Goal: Task Accomplishment & Management: Manage account settings

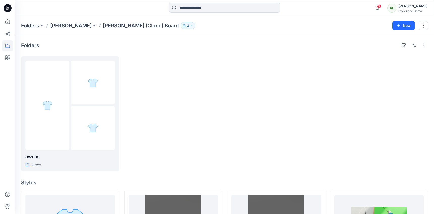
click at [181, 27] on button "2" at bounding box center [188, 25] width 14 height 7
click at [120, 14] on div "5 Notifications [PERSON_NAME] has updated Shirt DEV-END_AUG 2025 Segev with Shi…" at bounding box center [224, 8] width 419 height 16
click at [57, 26] on p "[PERSON_NAME]" at bounding box center [71, 25] width 42 height 7
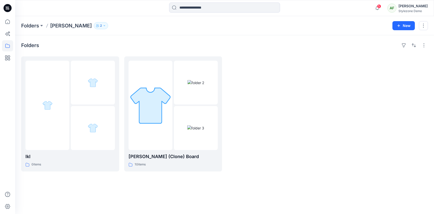
click at [103, 27] on icon "button" at bounding box center [104, 25] width 3 height 3
click at [133, 42] on button "Manage Users" at bounding box center [132, 40] width 8 height 8
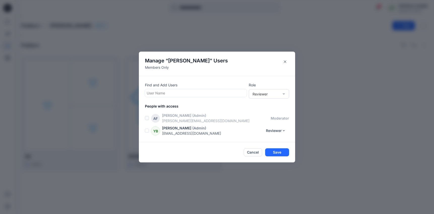
click at [216, 95] on div at bounding box center [196, 93] width 98 height 6
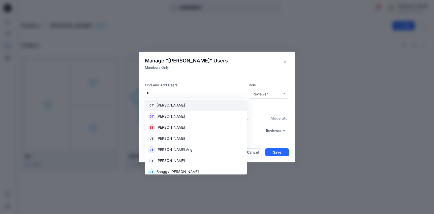
type input "**"
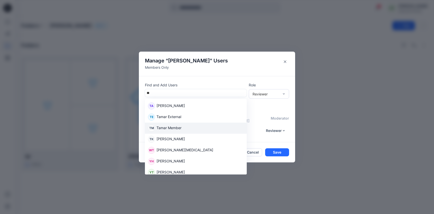
scroll to position [82, 0]
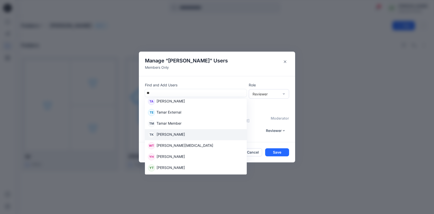
click at [188, 137] on div "TK [PERSON_NAME]" at bounding box center [196, 134] width 96 height 7
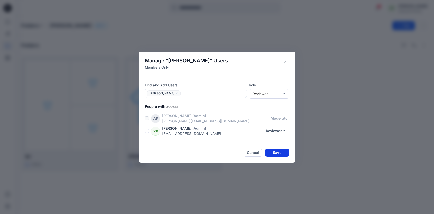
click at [278, 153] on button "Save" at bounding box center [277, 153] width 24 height 8
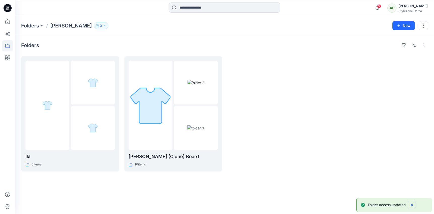
click at [411, 206] on icon "Notifications-bottom-right" at bounding box center [412, 205] width 2 height 2
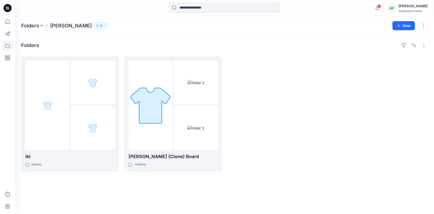
click at [94, 26] on button "3" at bounding box center [101, 25] width 15 height 7
click at [134, 40] on button "Manage Users" at bounding box center [132, 40] width 8 height 8
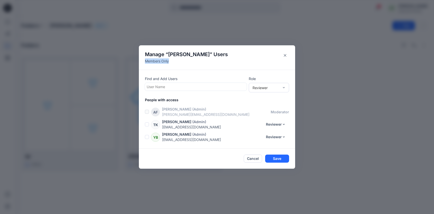
drag, startPoint x: 174, startPoint y: 61, endPoint x: 142, endPoint y: 62, distance: 32.0
click at [142, 62] on header "Manage “ [PERSON_NAME] ” Users Members Only" at bounding box center [217, 57] width 156 height 24
click at [181, 67] on header "Manage “ [PERSON_NAME] ” Users Members Only" at bounding box center [217, 57] width 156 height 24
drag, startPoint x: 172, startPoint y: 62, endPoint x: 141, endPoint y: 54, distance: 32.4
click at [141, 54] on header "Manage “ [PERSON_NAME] ” Users Members Only" at bounding box center [217, 57] width 156 height 24
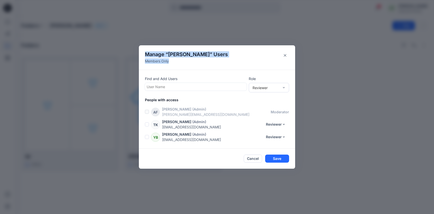
click at [167, 42] on div "Manage “ [PERSON_NAME] ” Users Members Only Find and Add Users User Name Role R…" at bounding box center [217, 107] width 434 height 214
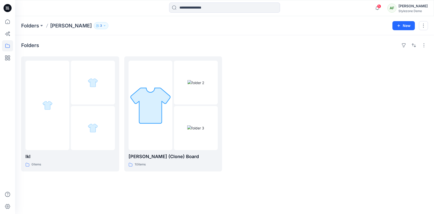
click at [100, 23] on p "3" at bounding box center [101, 26] width 2 height 6
click at [132, 35] on div "Folder Access Members Only" at bounding box center [102, 39] width 68 height 11
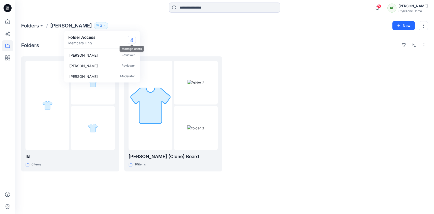
click at [132, 40] on icon "Manage Users" at bounding box center [132, 40] width 4 height 4
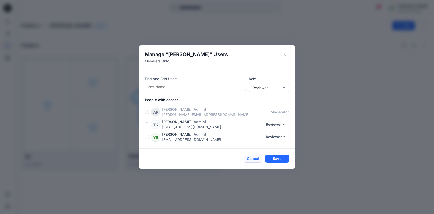
click at [253, 162] on button "Cancel" at bounding box center [253, 159] width 18 height 8
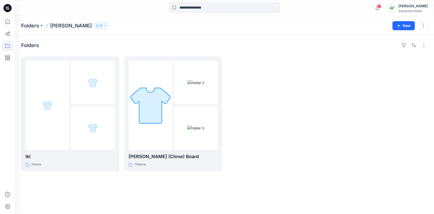
click at [94, 24] on button "3" at bounding box center [101, 25] width 15 height 7
click at [131, 40] on icon "Manage Users" at bounding box center [132, 40] width 4 height 4
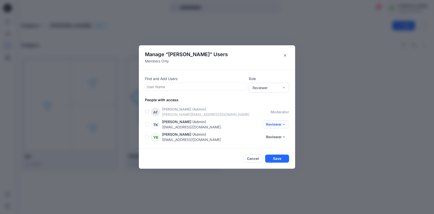
click at [285, 124] on button "Reviewer" at bounding box center [276, 125] width 26 height 8
click at [271, 117] on p "[PERSON_NAME][EMAIL_ADDRESS][DOMAIN_NAME]" at bounding box center [216, 114] width 109 height 5
click at [274, 109] on div "AF [PERSON_NAME] (Admin) [PERSON_NAME][EMAIL_ADDRESS][DOMAIN_NAME] moderator" at bounding box center [220, 112] width 150 height 11
click at [267, 112] on p "[PERSON_NAME][EMAIL_ADDRESS][DOMAIN_NAME]" at bounding box center [216, 114] width 109 height 5
click at [268, 127] on button "Reviewer" at bounding box center [276, 125] width 26 height 8
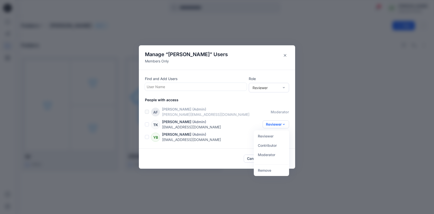
click at [267, 112] on p "[PERSON_NAME][EMAIL_ADDRESS][DOMAIN_NAME]" at bounding box center [216, 114] width 109 height 5
click at [279, 112] on p "moderator" at bounding box center [280, 111] width 18 height 5
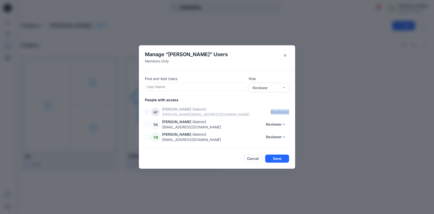
drag, startPoint x: 272, startPoint y: 112, endPoint x: 323, endPoint y: 114, distance: 51.2
click at [323, 114] on div "Manage “ [PERSON_NAME] ” Users Members Only Find and Add Users User Name Role R…" at bounding box center [217, 107] width 434 height 214
click at [259, 113] on p "[PERSON_NAME][EMAIL_ADDRESS][DOMAIN_NAME]" at bounding box center [216, 114] width 109 height 5
click at [275, 120] on div "TK [PERSON_NAME] (Admin) [EMAIL_ADDRESS][DOMAIN_NAME] Reviewer Reviewer Contrib…" at bounding box center [220, 124] width 150 height 11
